Goal: Task Accomplishment & Management: Use online tool/utility

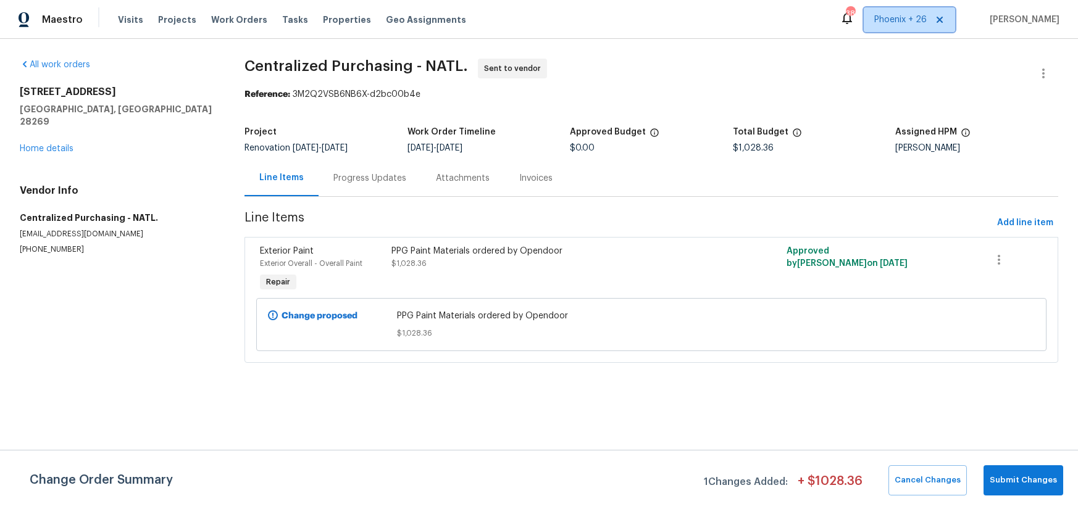
click at [893, 19] on span "Phoenix + 26" at bounding box center [900, 20] width 52 height 12
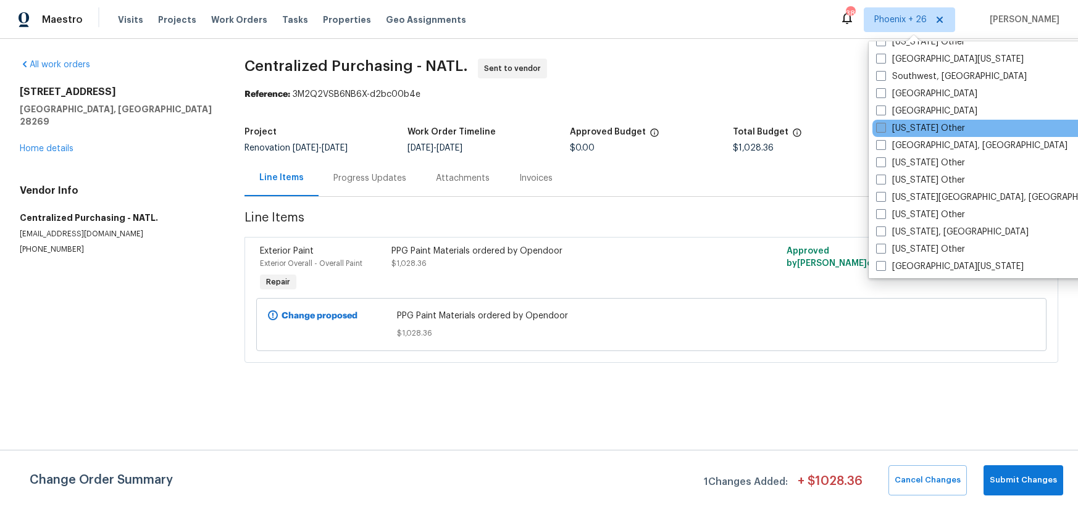
scroll to position [1780, 0]
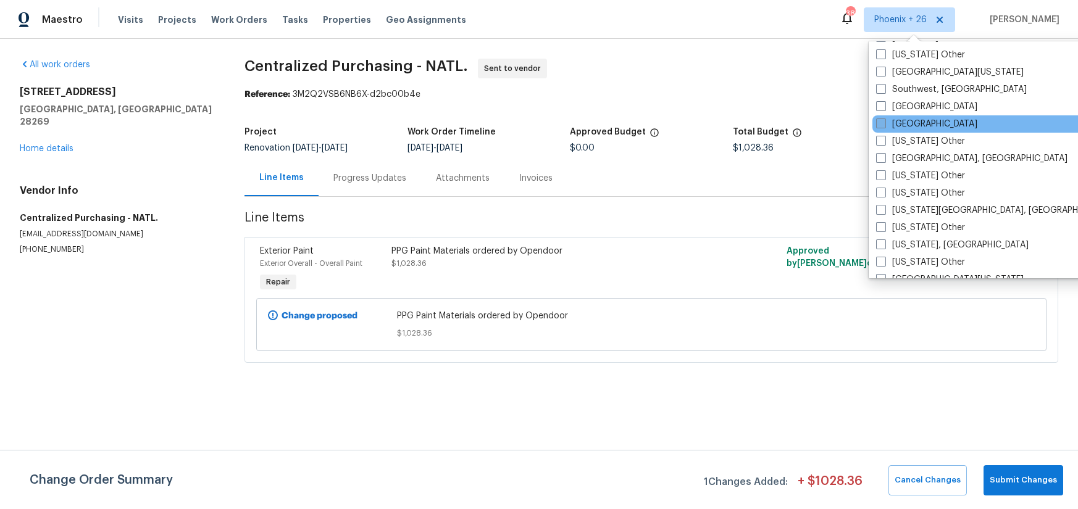
click at [885, 122] on span at bounding box center [881, 123] width 10 height 10
click at [884, 122] on input "[GEOGRAPHIC_DATA]" at bounding box center [880, 122] width 8 height 8
checkbox input "true"
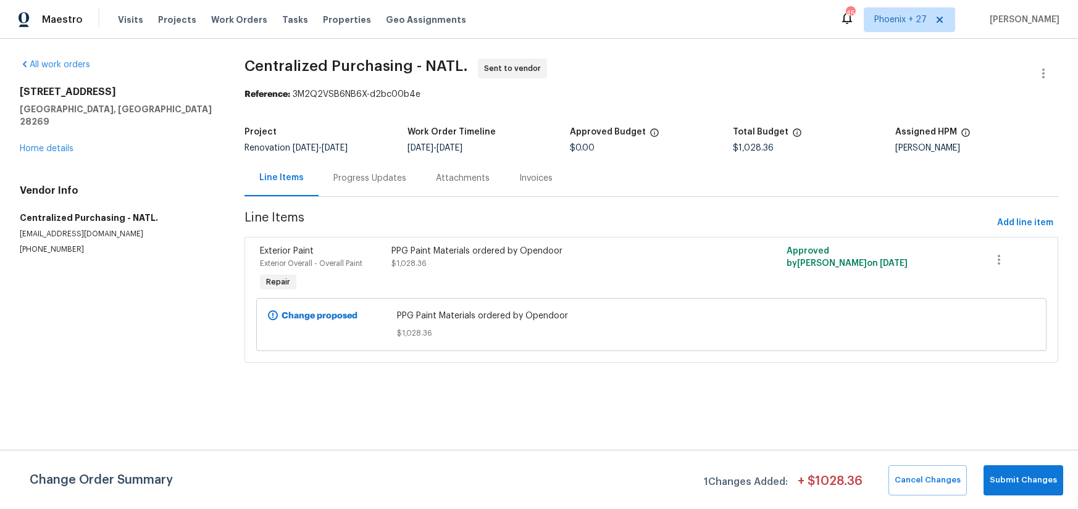
click at [233, 27] on div "Visits Projects Work Orders Tasks Properties Geo Assignments" at bounding box center [299, 19] width 363 height 25
click at [233, 22] on span "Work Orders" at bounding box center [239, 20] width 56 height 12
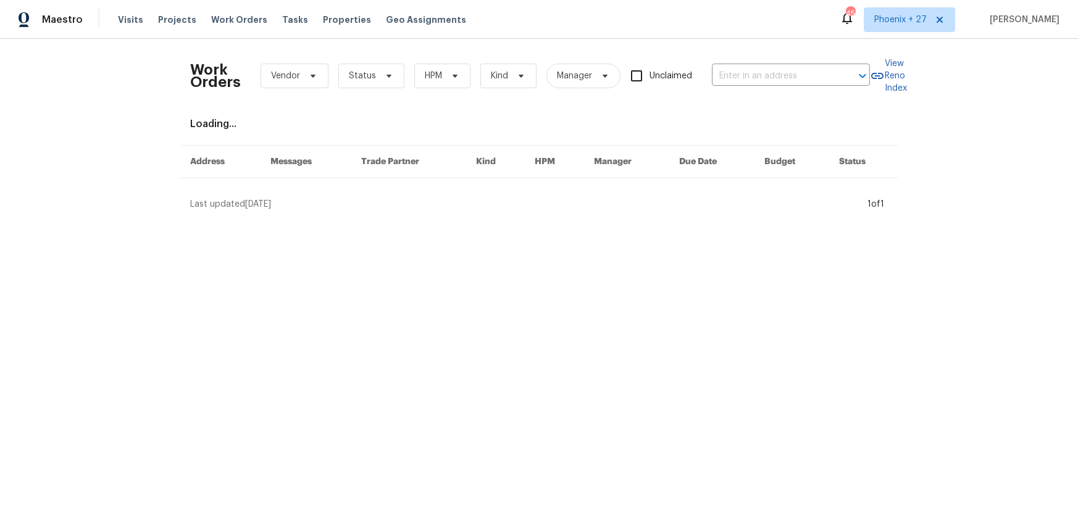
drag, startPoint x: 804, startPoint y: 45, endPoint x: 790, endPoint y: 62, distance: 21.5
click at [801, 47] on div "Work Orders Vendor Status HPM Kind Manager Unclaimed ​ View Reno Index Loading.…" at bounding box center [539, 129] width 1078 height 181
click at [784, 72] on input "text" at bounding box center [773, 76] width 123 height 19
paste input "[STREET_ADDRESS]"
type input "[STREET_ADDRESS]"
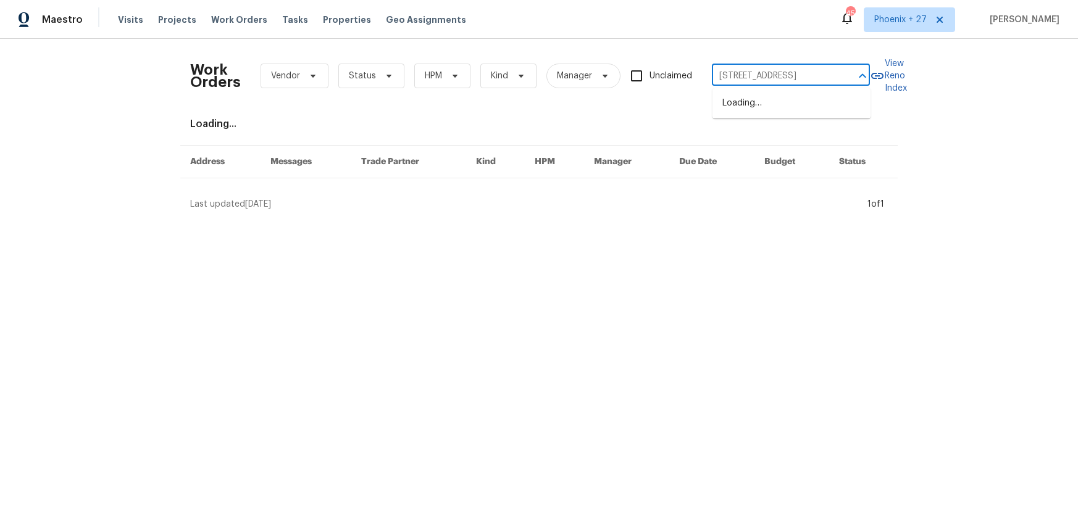
scroll to position [0, 80]
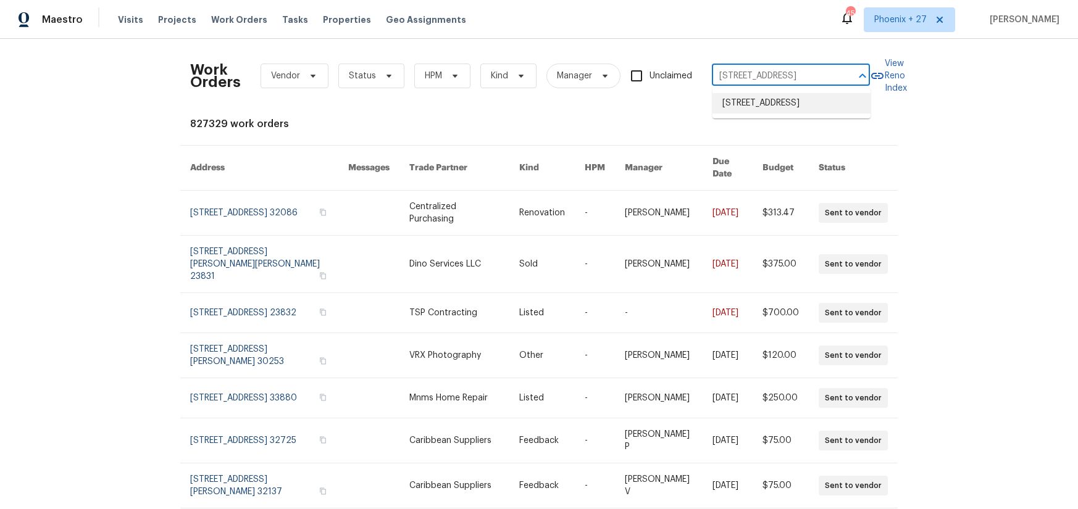
click at [789, 105] on li "[STREET_ADDRESS]" at bounding box center [791, 103] width 158 height 20
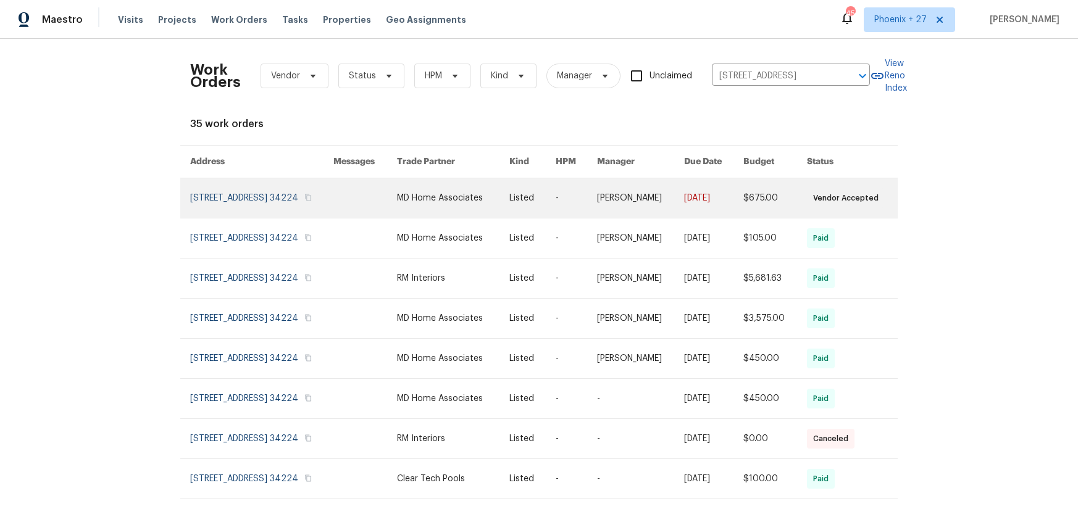
click at [476, 198] on link at bounding box center [453, 197] width 113 height 39
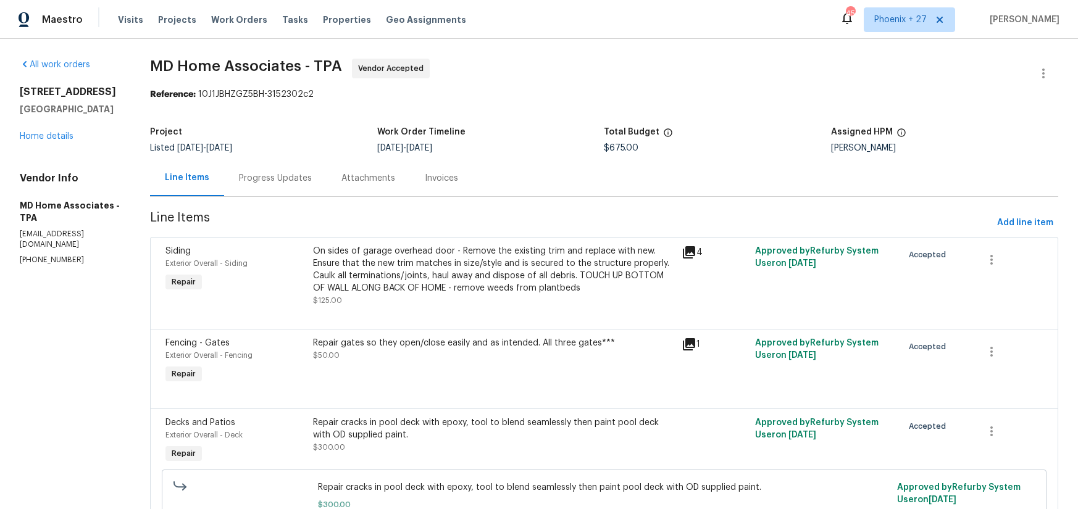
click at [28, 141] on div "[STREET_ADDRESS] Home details" at bounding box center [70, 114] width 101 height 57
click at [31, 141] on link "Home details" at bounding box center [47, 136] width 54 height 9
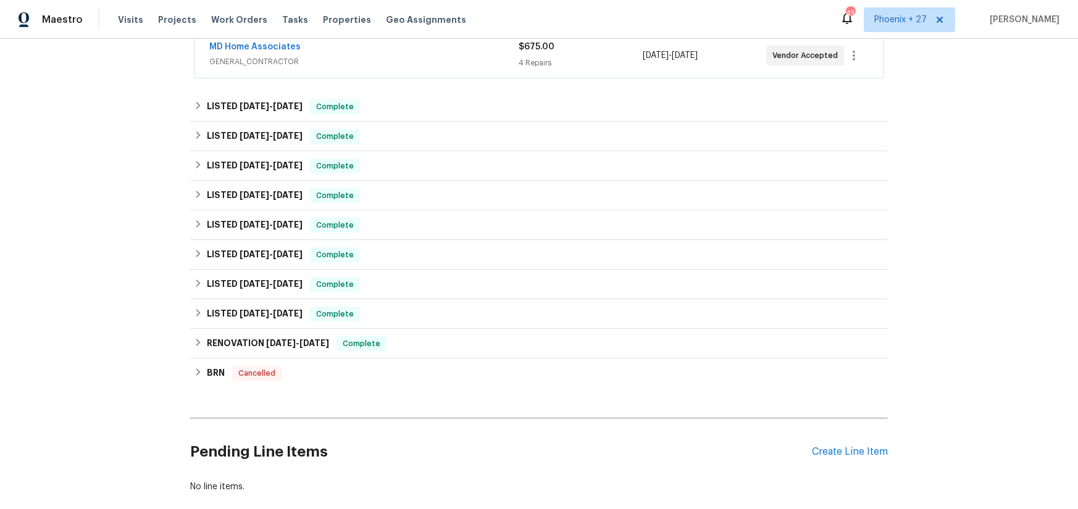
scroll to position [249, 0]
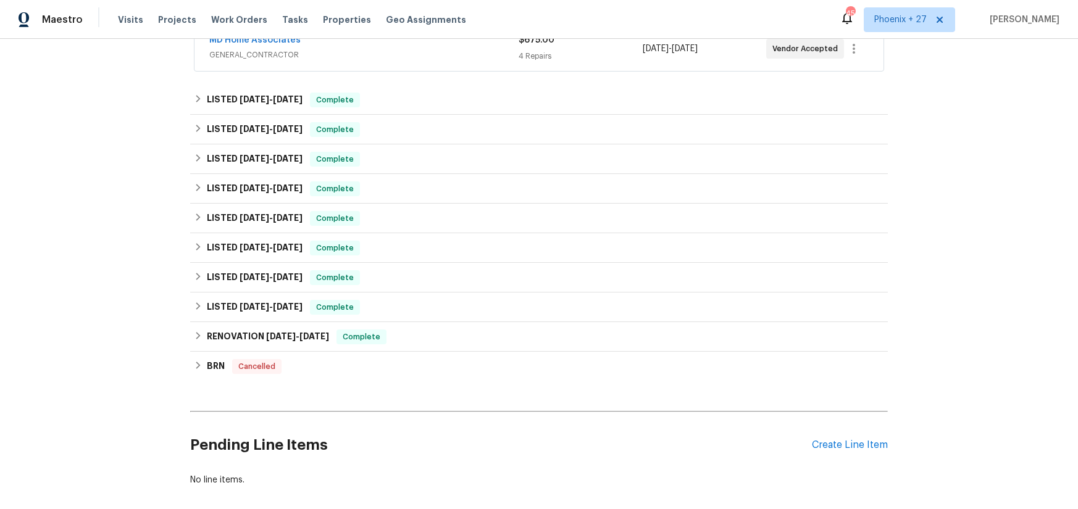
click at [866, 434] on div "Pending Line Items Create Line Item" at bounding box center [538, 445] width 697 height 57
click at [865, 443] on div "Create Line Item" at bounding box center [850, 445] width 76 height 12
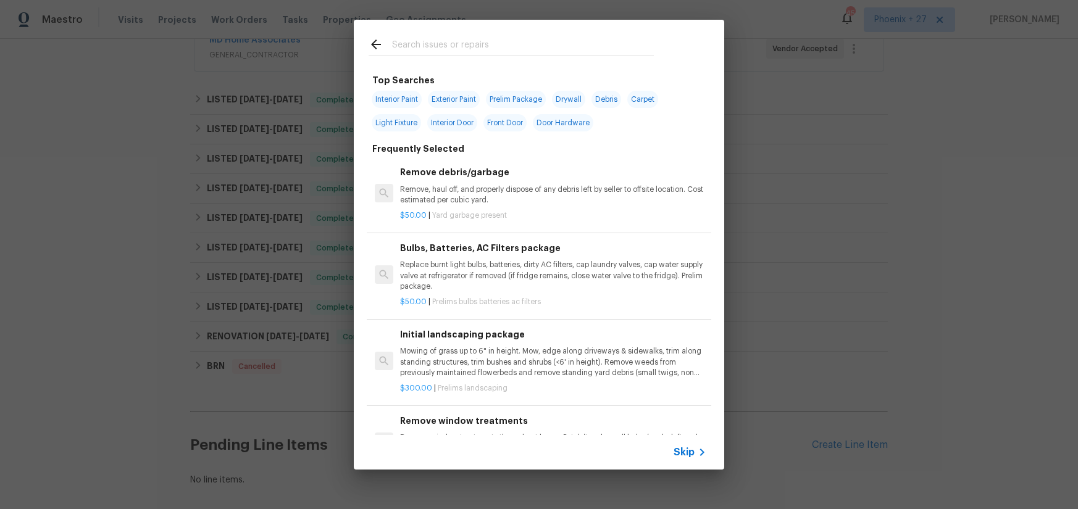
click at [530, 36] on div at bounding box center [511, 44] width 315 height 49
click at [533, 43] on input "text" at bounding box center [523, 46] width 262 height 19
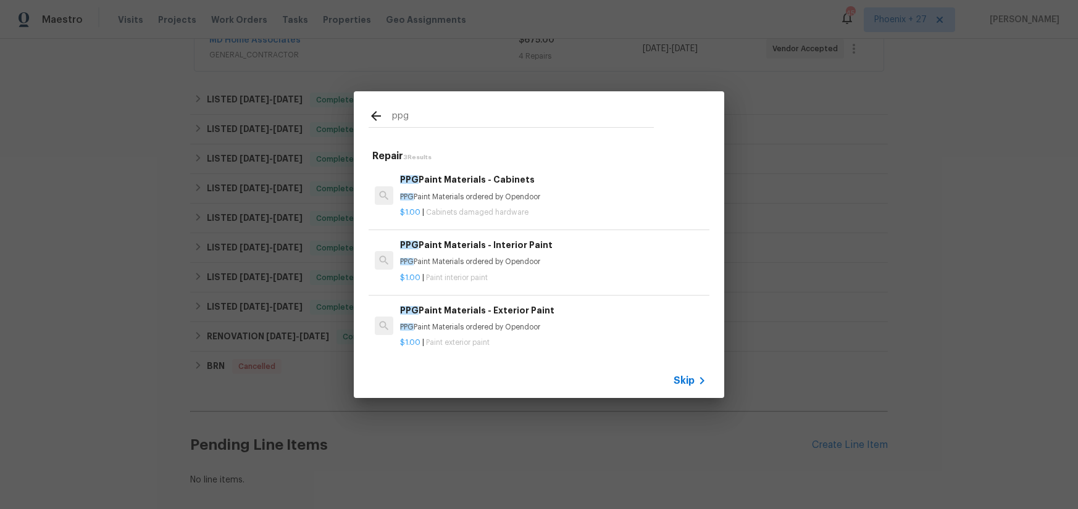
type input "ppg"
click at [579, 326] on p "PPG Paint Materials ordered by Opendoor" at bounding box center [553, 327] width 306 height 10
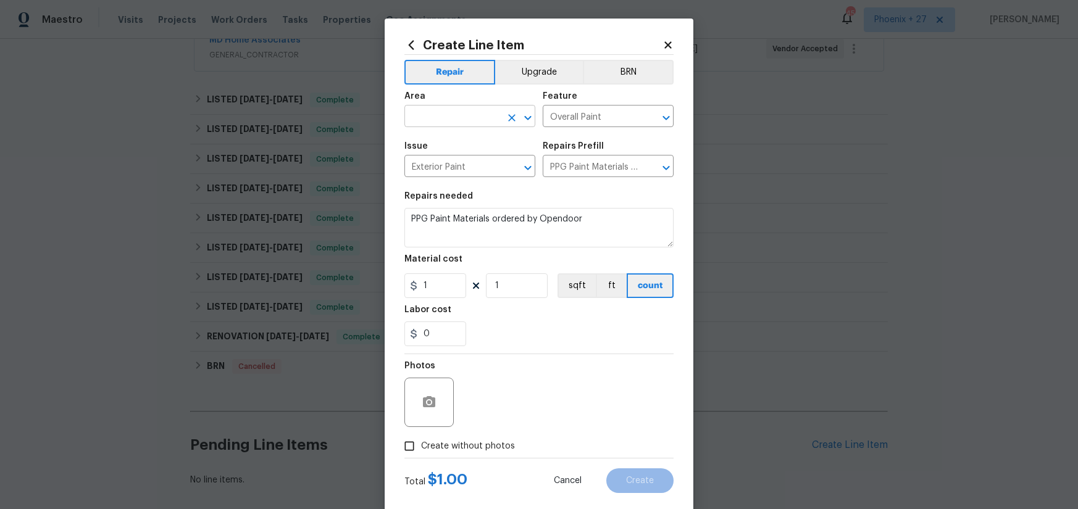
click at [444, 115] on input "text" at bounding box center [452, 117] width 96 height 19
click at [464, 151] on li "Exterior Overall" at bounding box center [469, 145] width 131 height 20
type input "Exterior Overall"
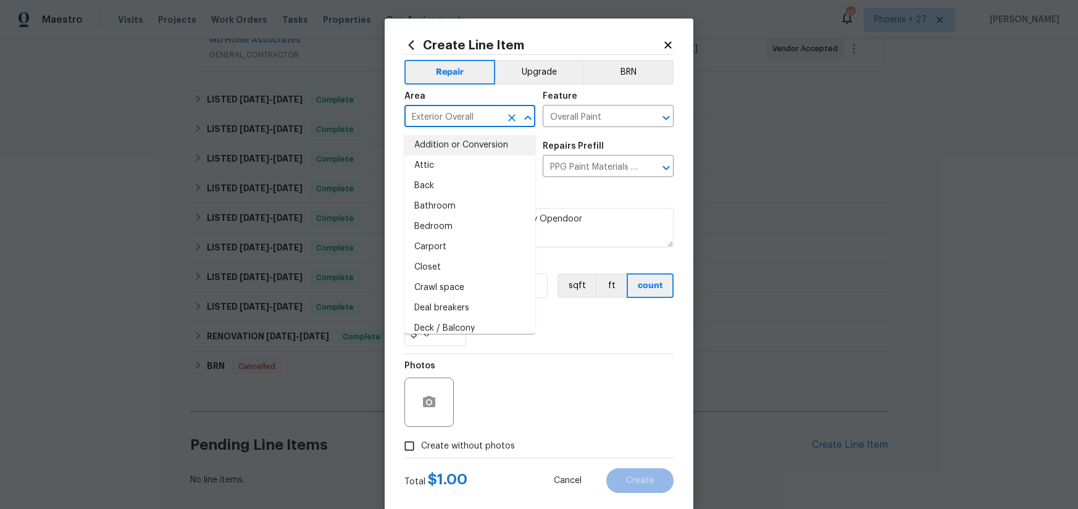
click at [553, 364] on div "Photos" at bounding box center [538, 394] width 269 height 80
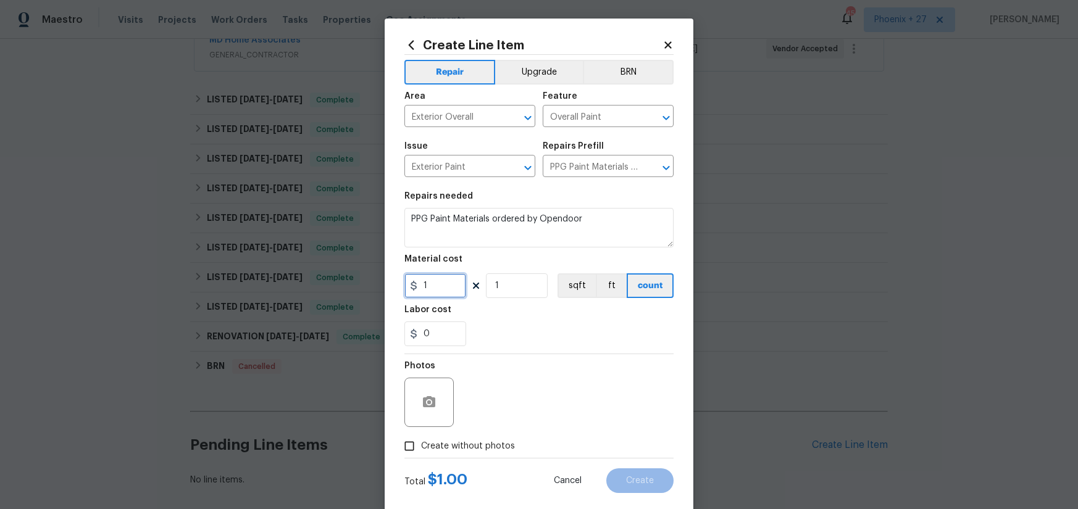
click at [453, 281] on input "1" at bounding box center [435, 285] width 62 height 25
type input "167.57"
drag, startPoint x: 488, startPoint y: 441, endPoint x: 499, endPoint y: 399, distance: 43.9
click at [488, 440] on span "Create without photos" at bounding box center [468, 446] width 94 height 13
click at [499, 393] on div "Photos" at bounding box center [538, 394] width 269 height 80
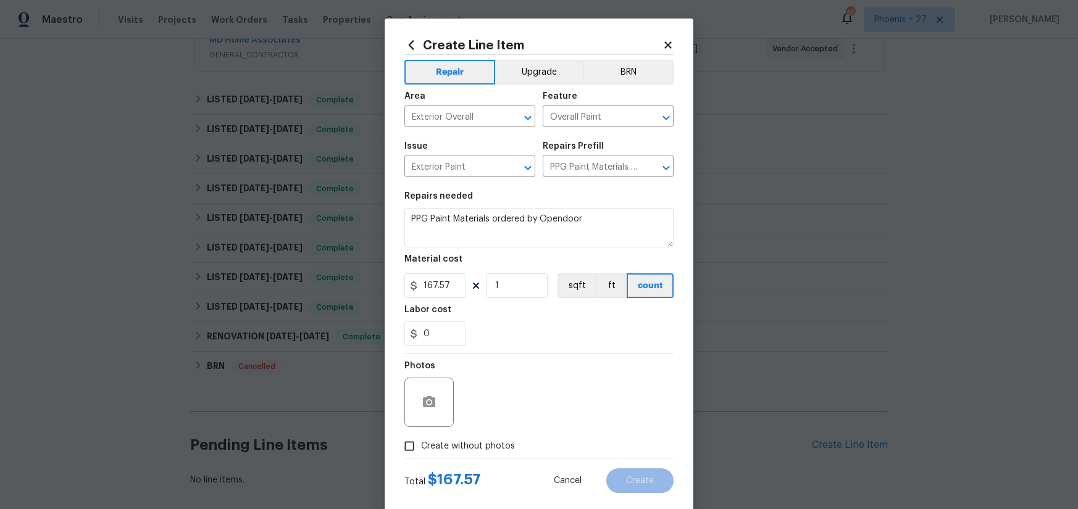
click at [500, 444] on span "Create without photos" at bounding box center [468, 446] width 94 height 13
click at [421, 444] on input "Create without photos" at bounding box center [408, 445] width 23 height 23
checkbox input "true"
click at [502, 412] on textarea at bounding box center [568, 402] width 210 height 49
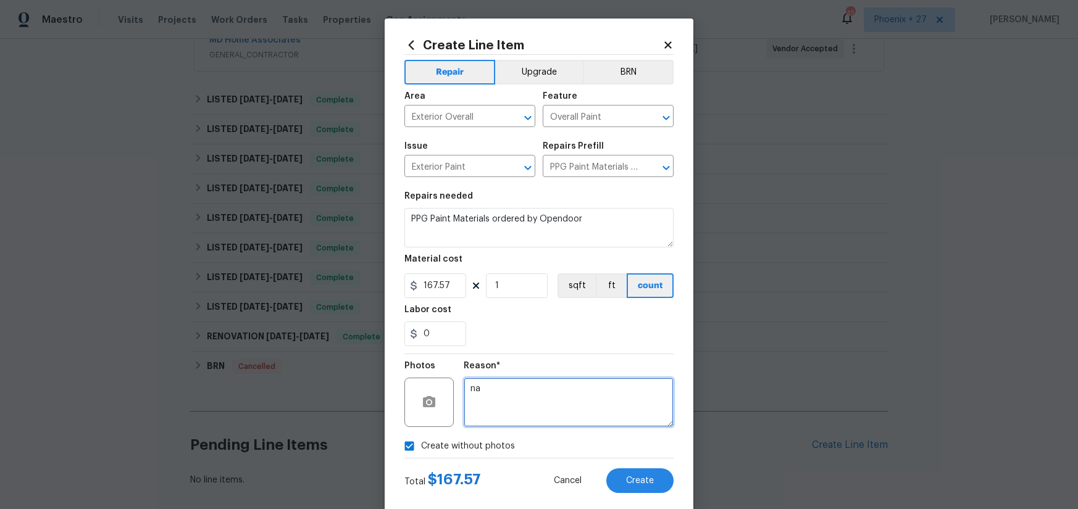
click at [438, 382] on div "Photos Reason* na" at bounding box center [538, 394] width 269 height 80
type textarea "NA"
click at [512, 74] on button "Upgrade" at bounding box center [539, 72] width 88 height 25
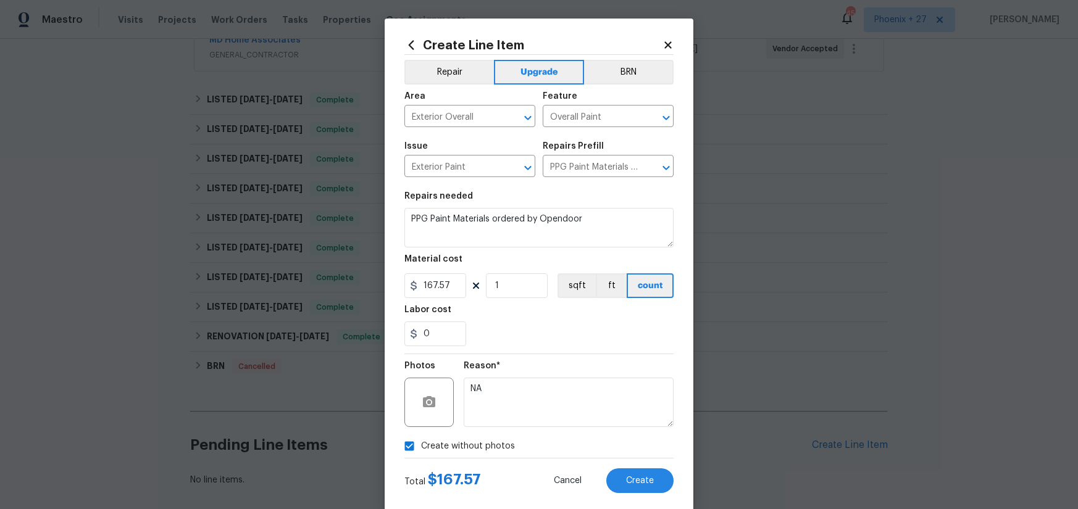
click at [646, 496] on div "Create Line Item Repair Upgrade BRN Area Exterior Overall ​ Feature Overall Pai…" at bounding box center [538, 266] width 309 height 494
click at [644, 486] on button "Create" at bounding box center [639, 480] width 67 height 25
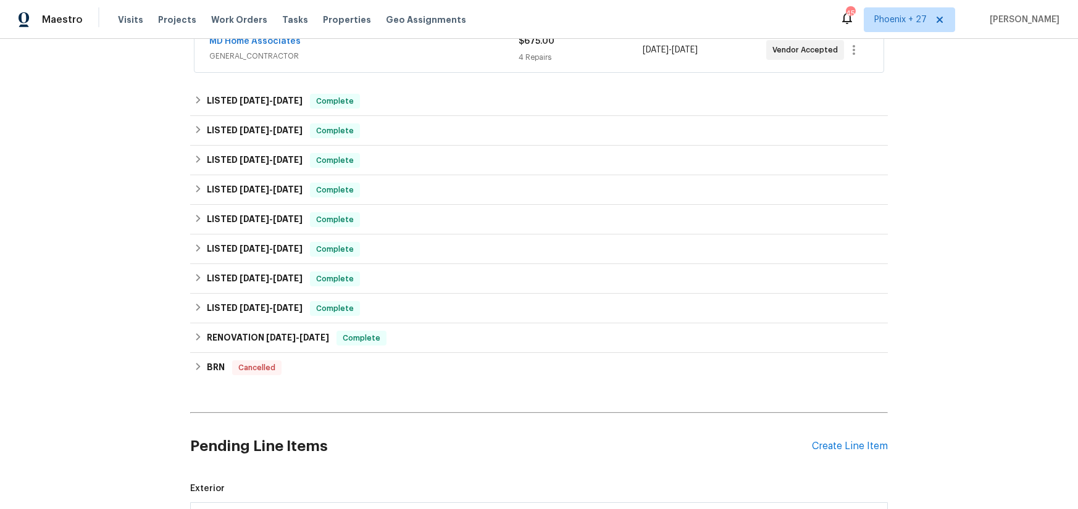
scroll to position [451, 0]
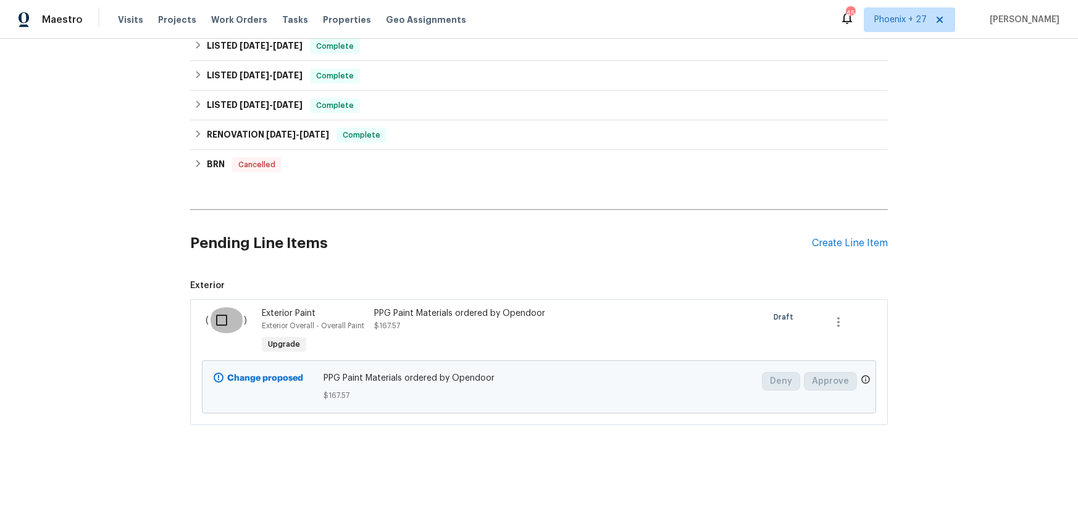
click at [224, 313] on input "checkbox" at bounding box center [226, 320] width 35 height 26
checkbox input "true"
click at [1002, 484] on span "Create Work Order" at bounding box center [1007, 478] width 82 height 15
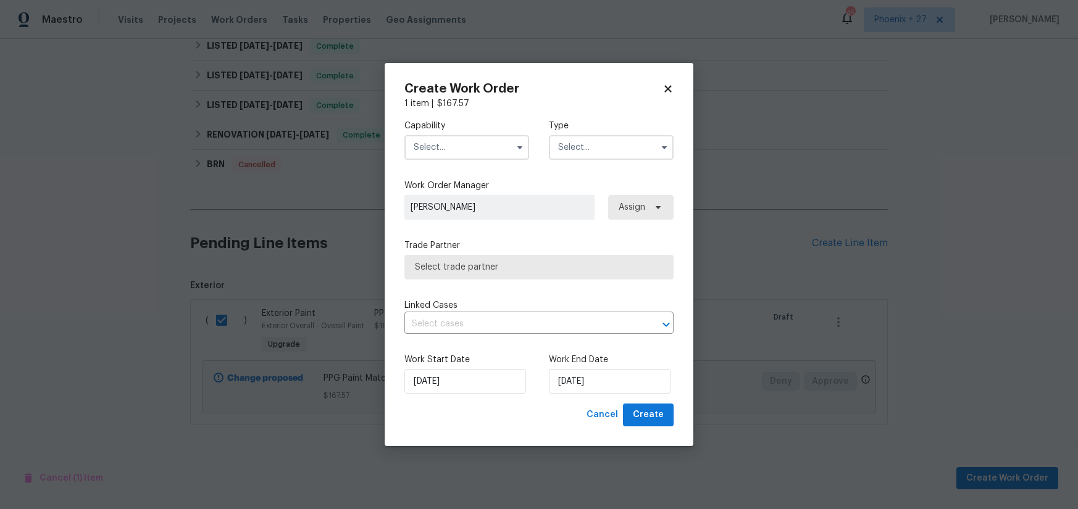
click at [452, 151] on input "text" at bounding box center [466, 147] width 125 height 25
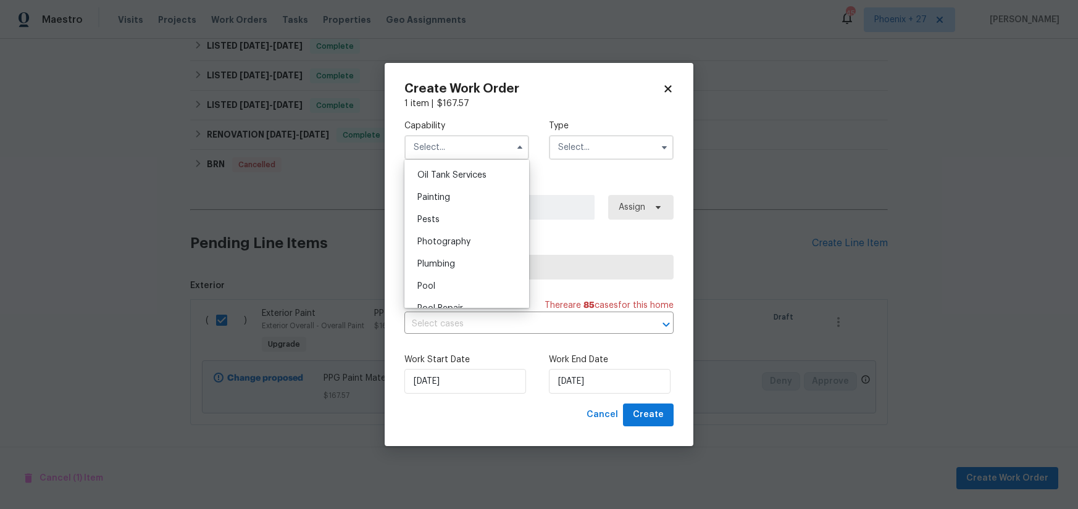
scroll to position [1012, 0]
drag, startPoint x: 460, startPoint y: 197, endPoint x: 549, endPoint y: 164, distance: 94.9
click at [461, 197] on div "Painting" at bounding box center [466, 199] width 118 height 22
type input "Painting"
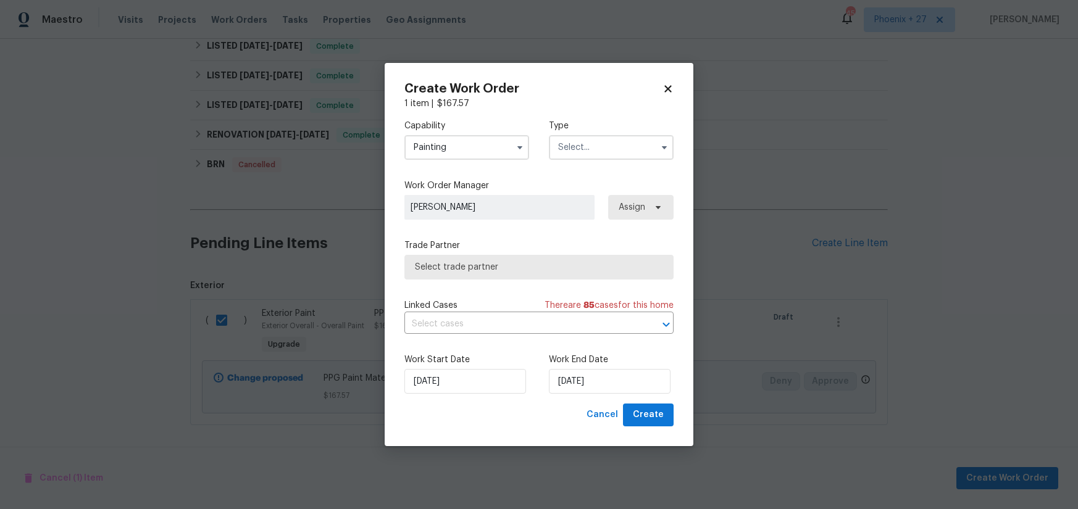
click at [579, 149] on input "text" at bounding box center [611, 147] width 125 height 25
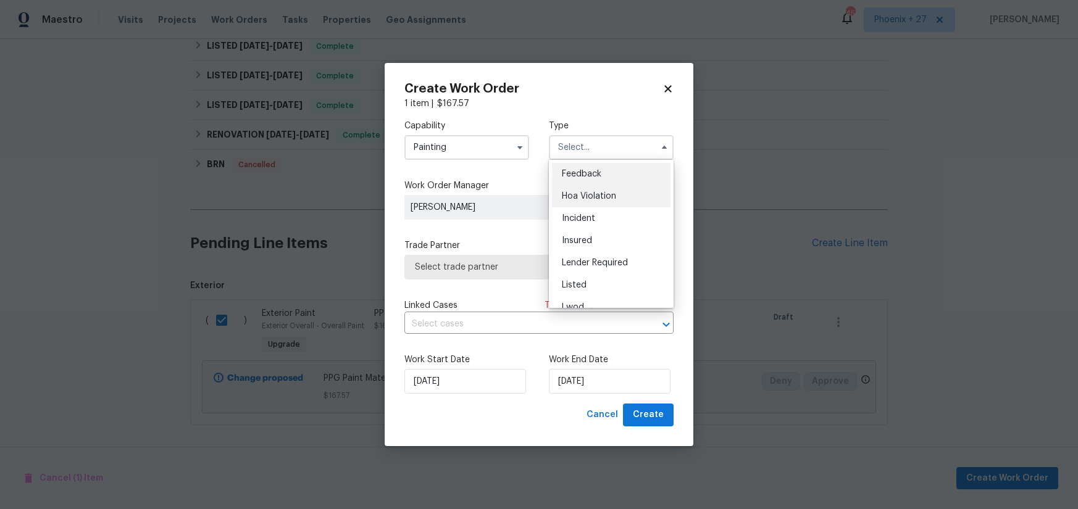
scroll to position [7, 0]
click at [597, 275] on div "Listed" at bounding box center [611, 278] width 118 height 22
type input "Listed"
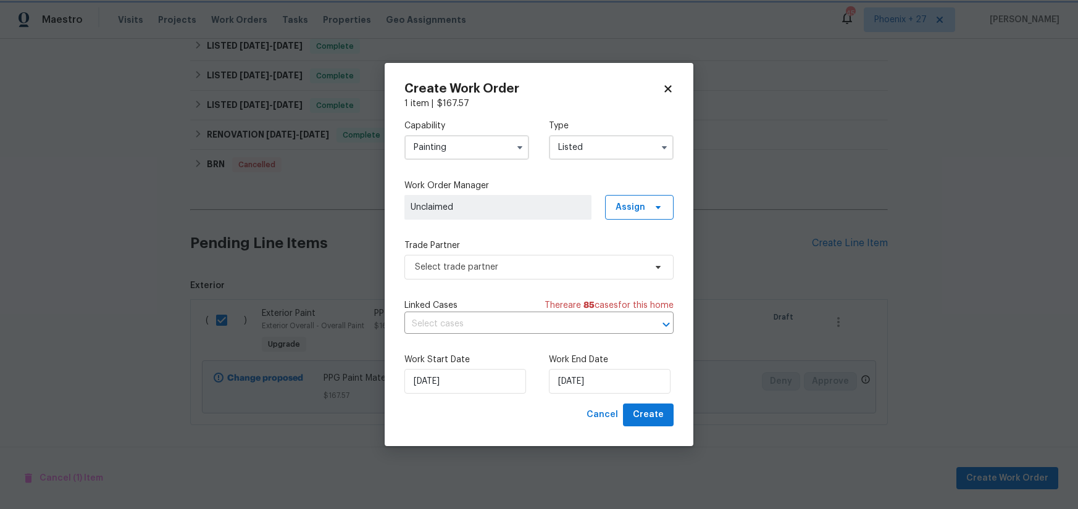
scroll to position [0, 0]
click at [636, 209] on span "Assign" at bounding box center [630, 207] width 30 height 12
click at [639, 253] on div "Assign to me" at bounding box center [644, 259] width 69 height 17
click at [638, 255] on div "Assign to me" at bounding box center [641, 260] width 54 height 12
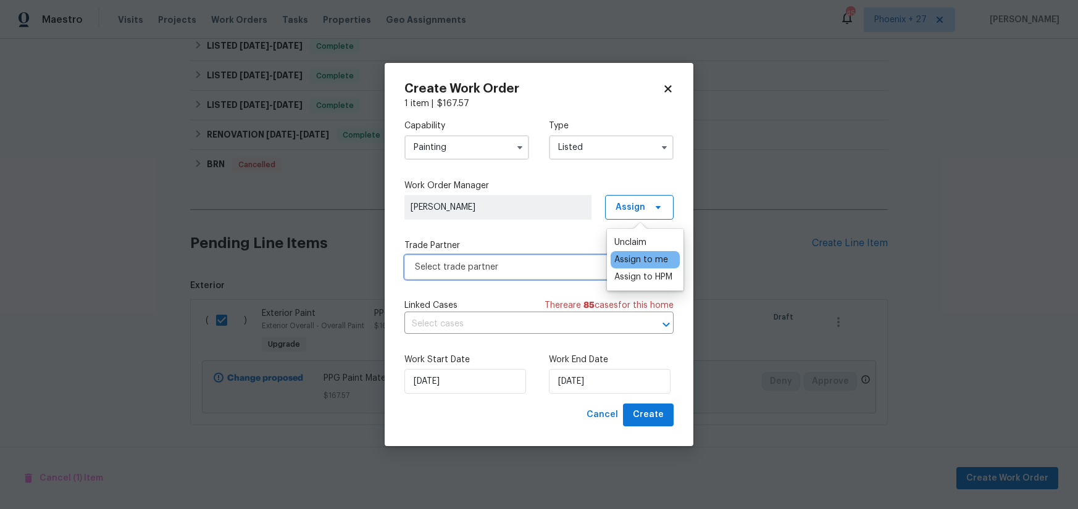
click at [521, 259] on span "Select trade partner" at bounding box center [538, 267] width 269 height 25
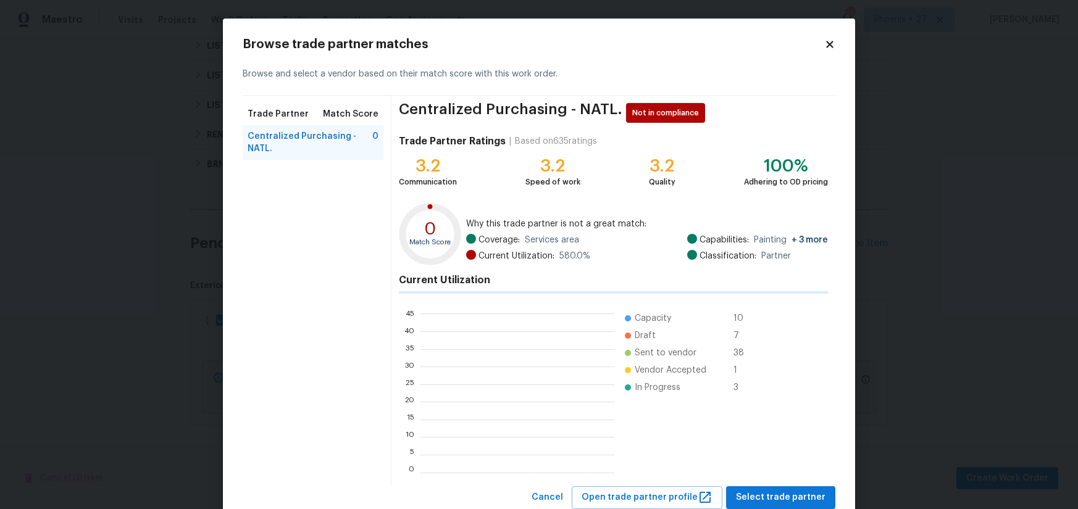
scroll to position [1, 1]
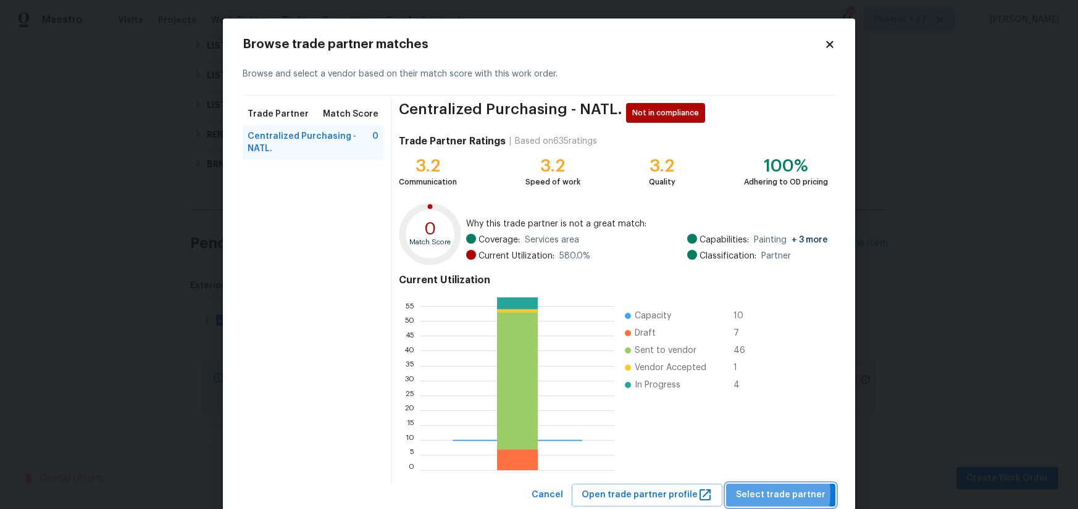
click at [766, 493] on span "Select trade partner" at bounding box center [780, 495] width 89 height 15
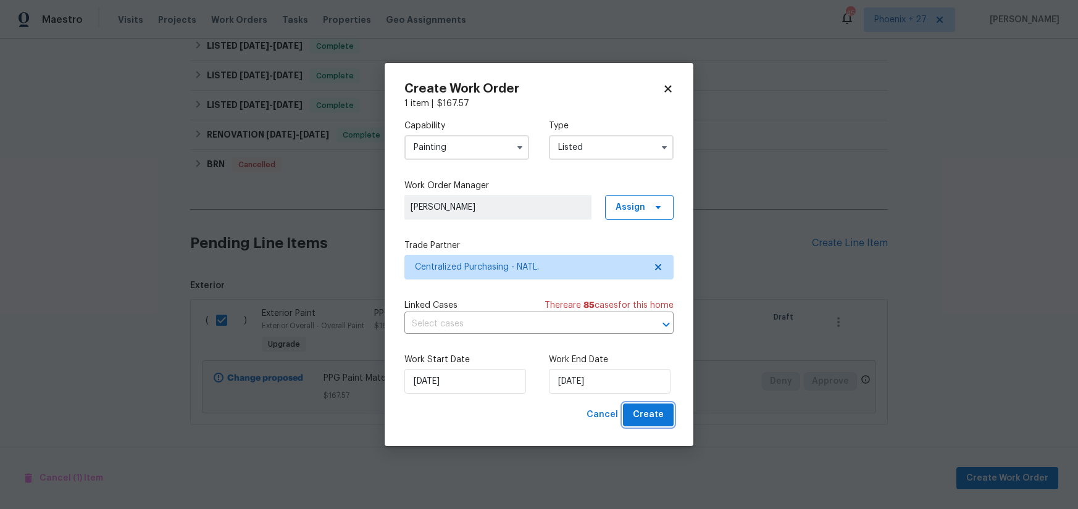
click at [648, 419] on span "Create" at bounding box center [648, 414] width 31 height 15
checkbox input "false"
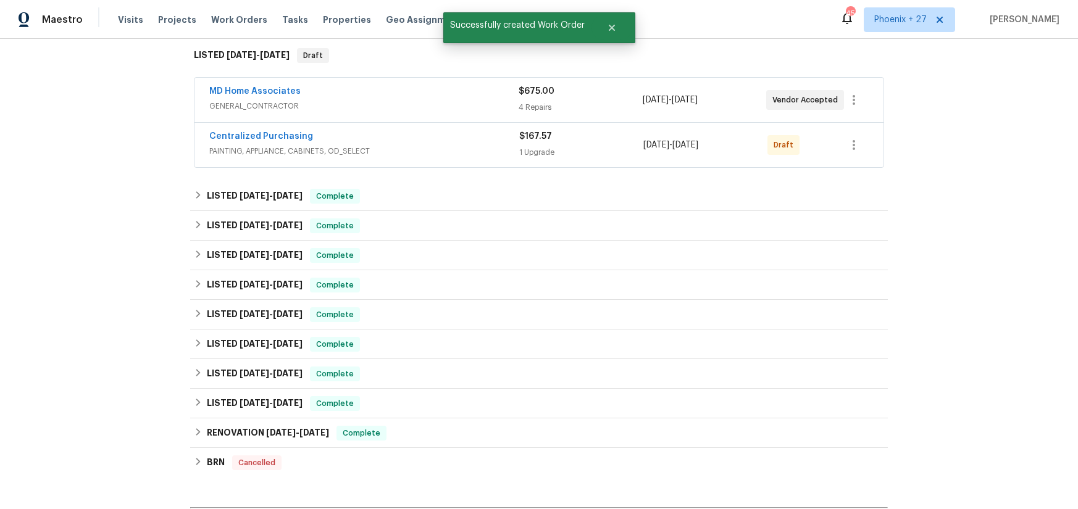
scroll to position [91, 0]
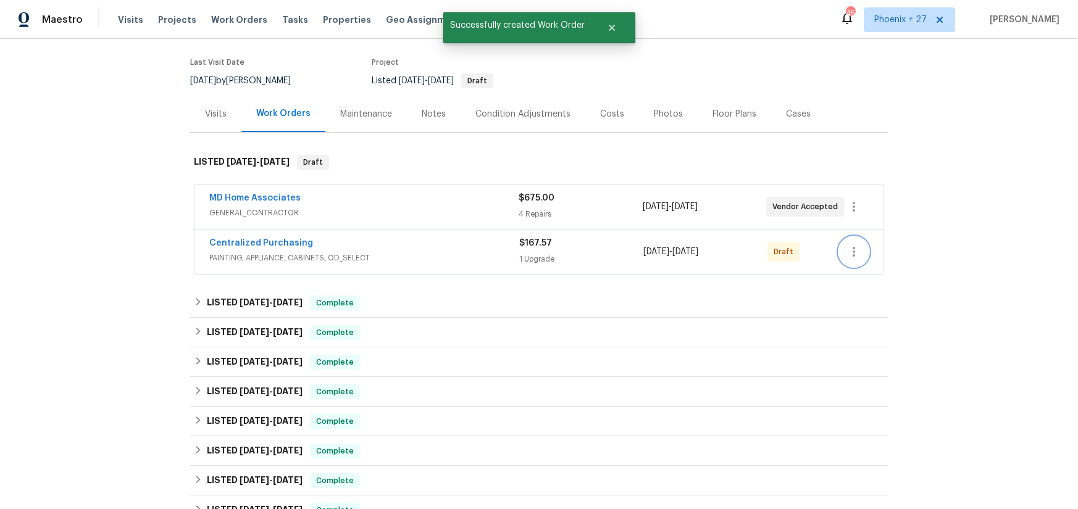
click at [854, 260] on button "button" at bounding box center [854, 252] width 30 height 30
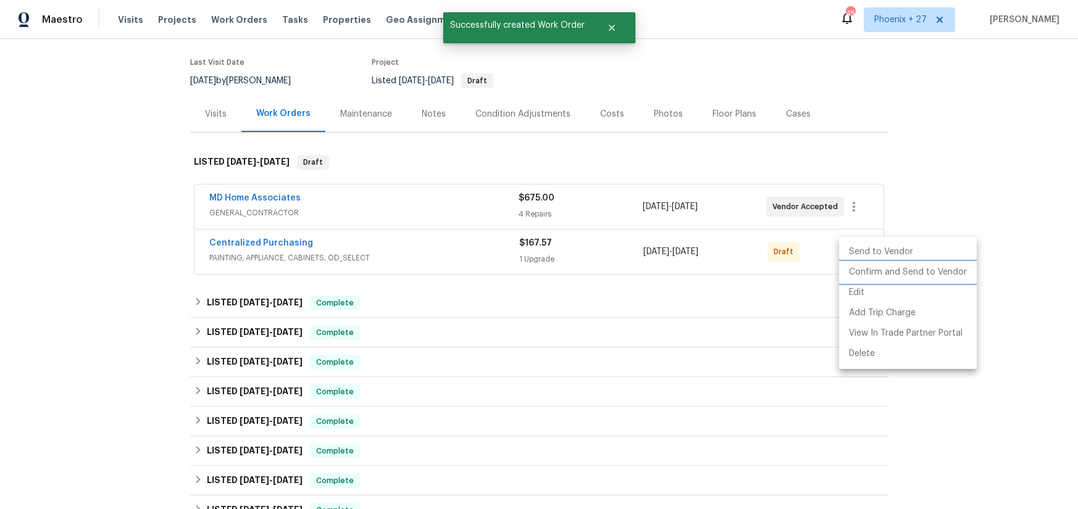
click at [859, 275] on li "Confirm and Send to Vendor" at bounding box center [908, 272] width 138 height 20
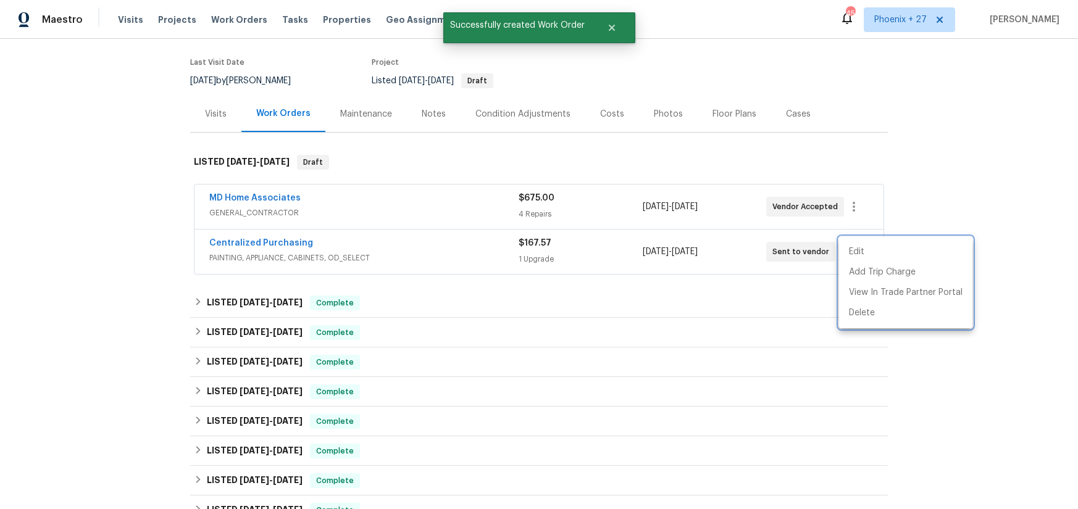
drag, startPoint x: 289, startPoint y: 261, endPoint x: 262, endPoint y: 241, distance: 33.9
click at [283, 260] on div at bounding box center [539, 254] width 1078 height 509
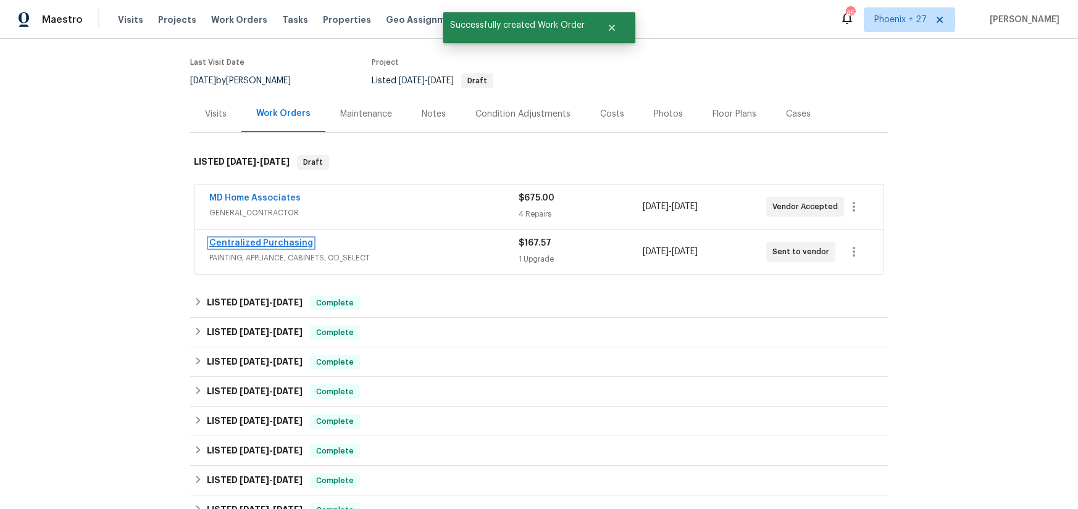
click at [276, 244] on link "Centralized Purchasing" at bounding box center [261, 243] width 104 height 9
